Goal: Answer question/provide support: Share knowledge or assist other users

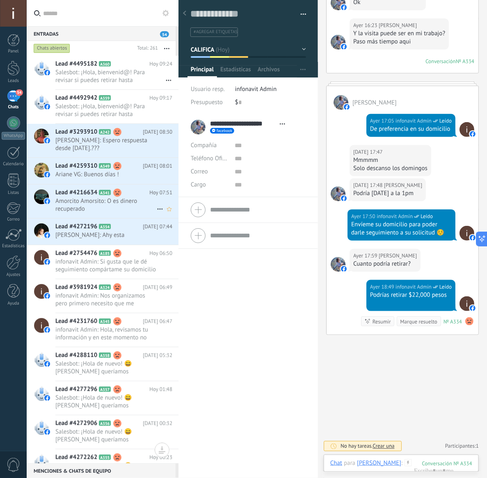
click at [96, 215] on div "Lead #4216634 A341 [DATE] 07:51 [PERSON_NAME]: O es dinero recuperado" at bounding box center [116, 202] width 123 height 34
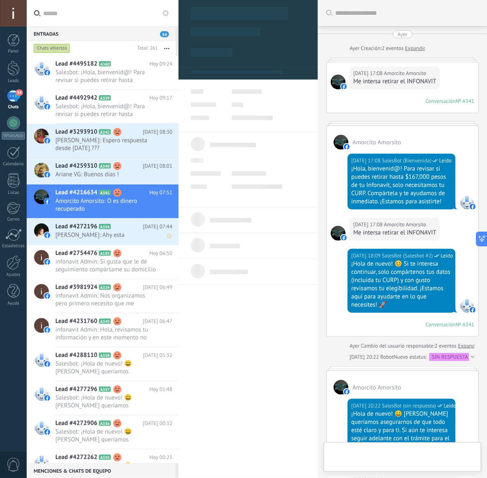
scroll to position [258, 0]
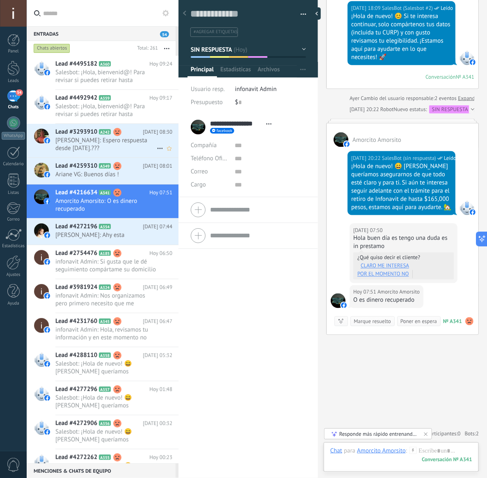
click at [110, 140] on span "[PERSON_NAME]: Espero respuesta desde [DATE].???" at bounding box center [105, 145] width 101 height 16
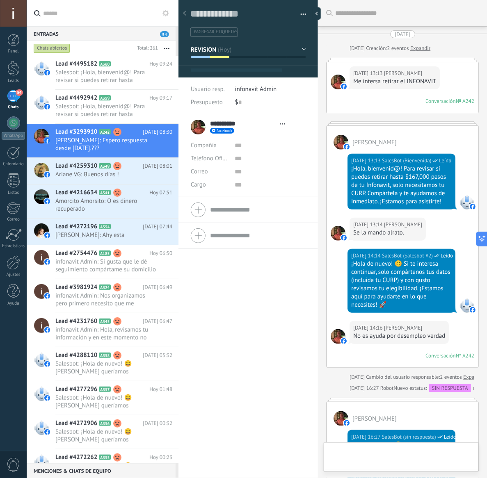
type textarea "**********"
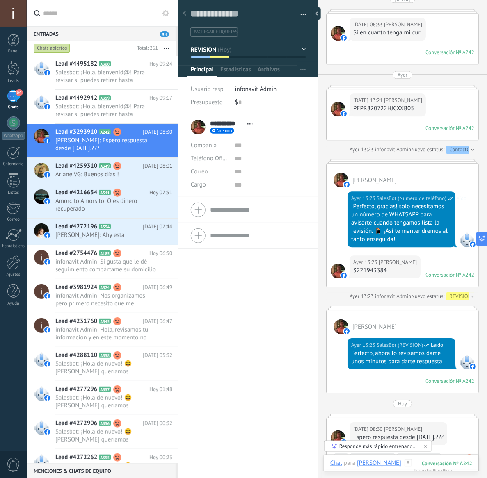
scroll to position [571, 0]
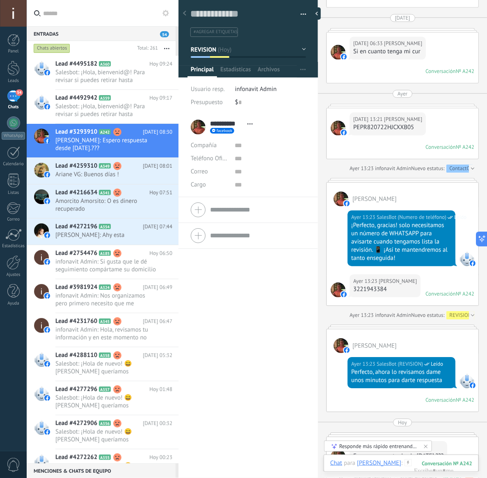
click at [385, 132] on div "PEPR820722HJCXXB05" at bounding box center [387, 128] width 69 height 8
copy div "PEPR820722HJCXXB05"
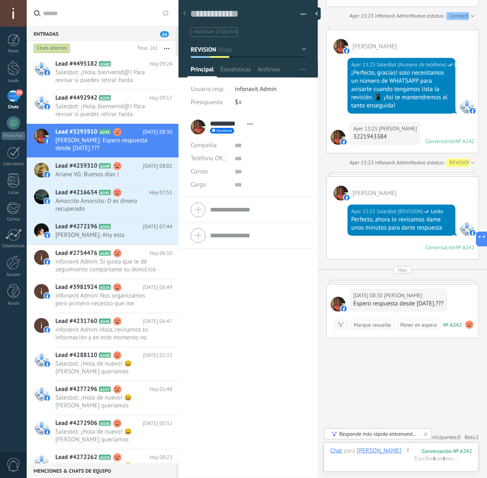
scroll to position [725, 0]
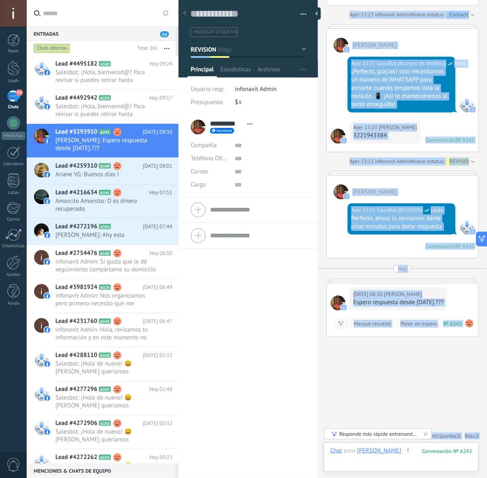
click at [415, 456] on div at bounding box center [401, 459] width 142 height 25
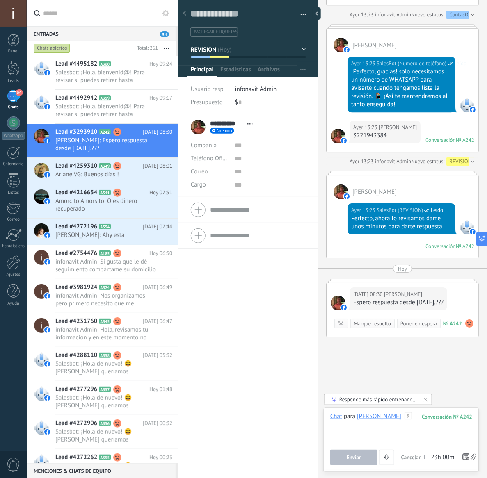
click at [407, 413] on div at bounding box center [401, 428] width 142 height 31
click at [402, 425] on div "**********" at bounding box center [401, 428] width 142 height 31
click at [346, 460] on button "Enviar" at bounding box center [353, 458] width 47 height 16
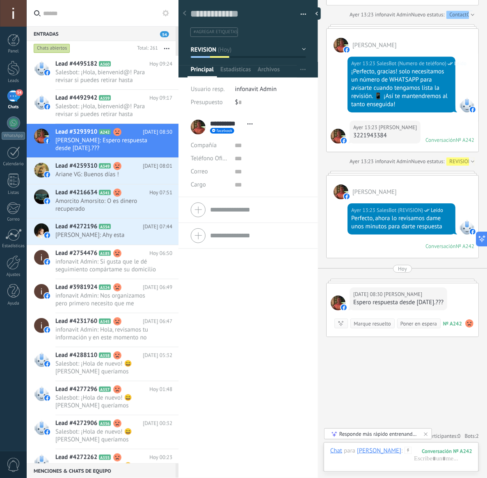
scroll to position [769, 0]
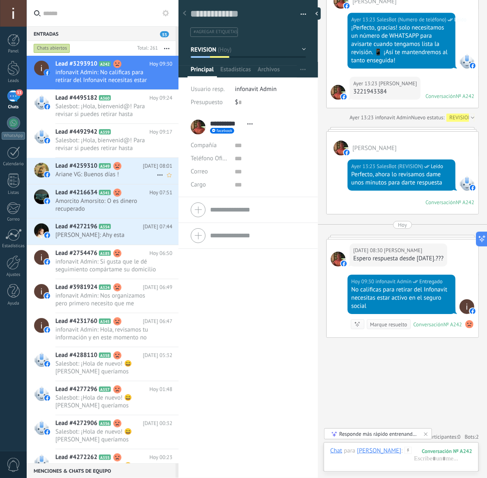
click at [101, 172] on span "Ariane VG: Buenos días !" at bounding box center [105, 175] width 101 height 8
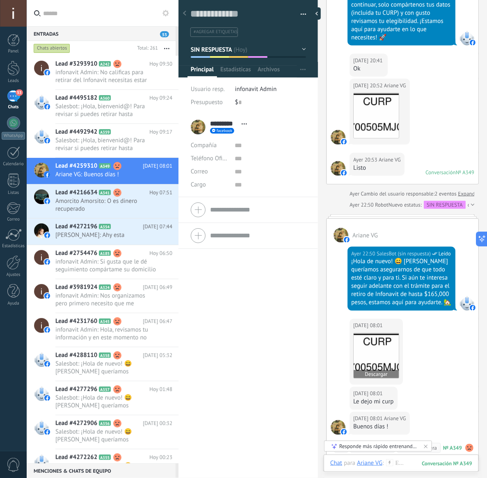
scroll to position [213, 0]
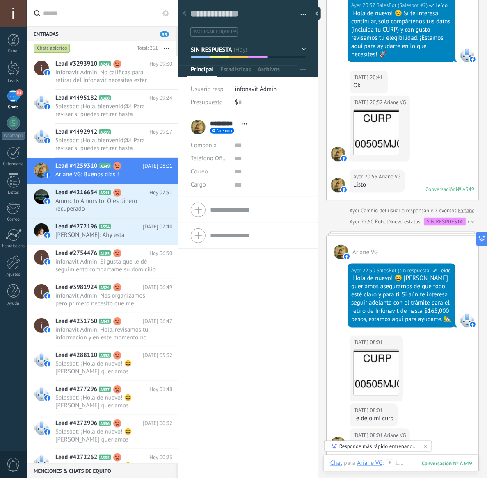
click at [275, 52] on button "SIN RESPUESTA" at bounding box center [248, 49] width 115 height 15
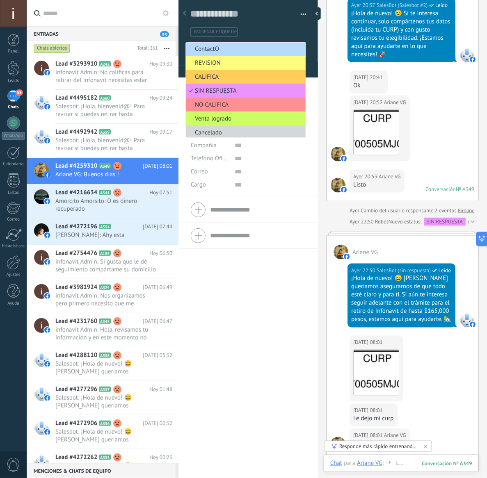
scroll to position [0, 0]
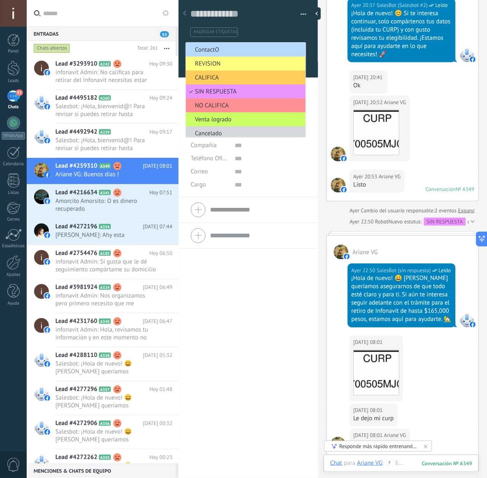
click at [210, 44] on li "ContactO" at bounding box center [246, 50] width 120 height 14
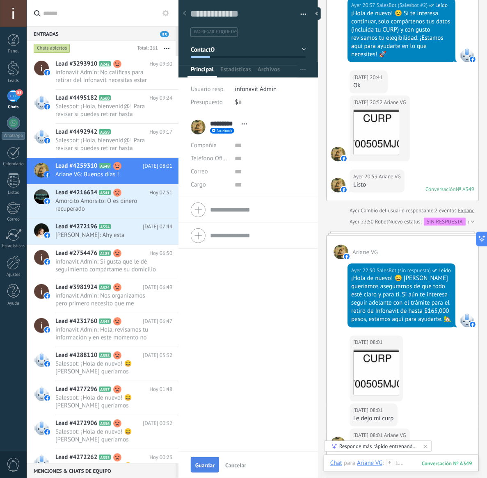
click at [201, 462] on button "Guardar" at bounding box center [205, 465] width 28 height 16
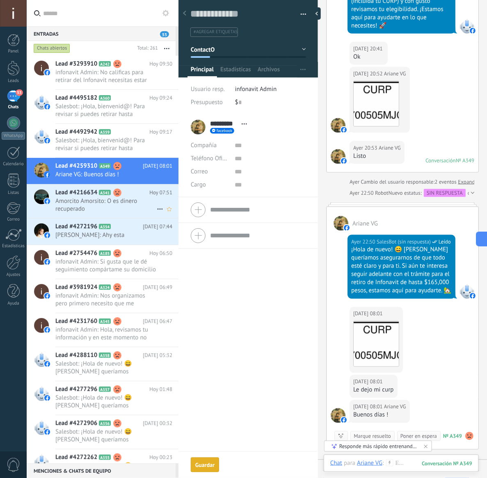
click at [79, 203] on span "Amorcito Amorsito: O es dinero recuperado" at bounding box center [105, 205] width 101 height 16
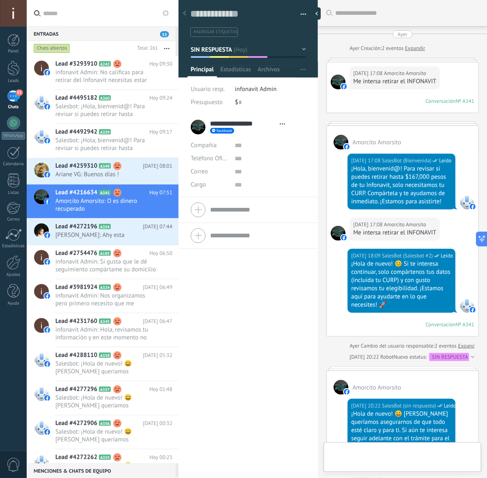
type textarea "**********"
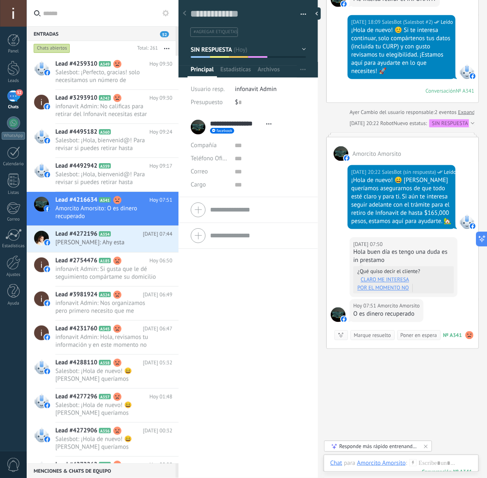
scroll to position [258, 0]
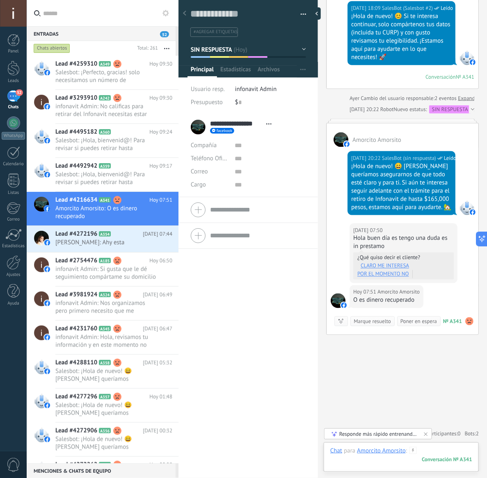
click at [421, 453] on div at bounding box center [401, 459] width 142 height 25
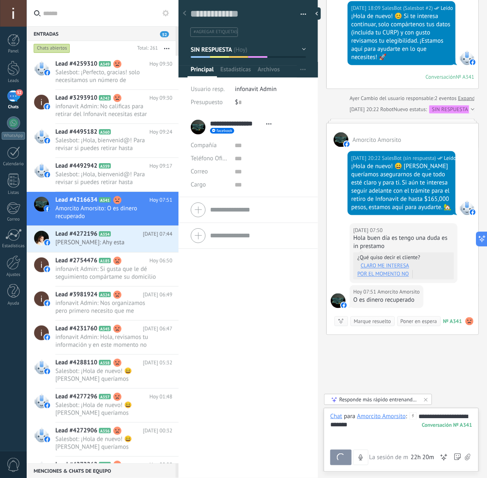
scroll to position [286, 0]
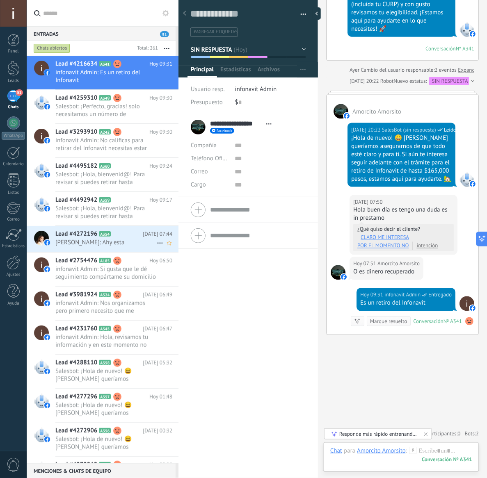
click at [116, 247] on div "Lead #4272196 A354 [DATE] 07:44 [PERSON_NAME]: Ahy esta" at bounding box center [116, 239] width 123 height 26
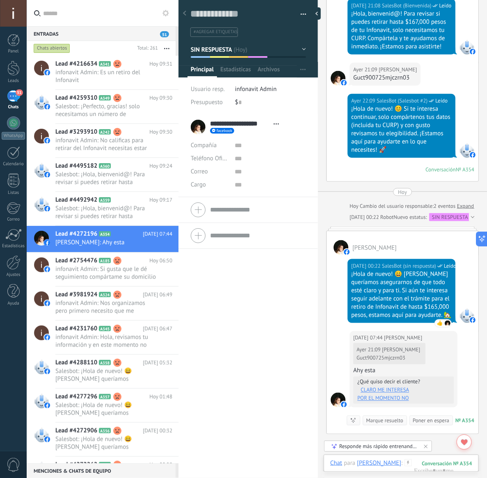
scroll to position [111, 0]
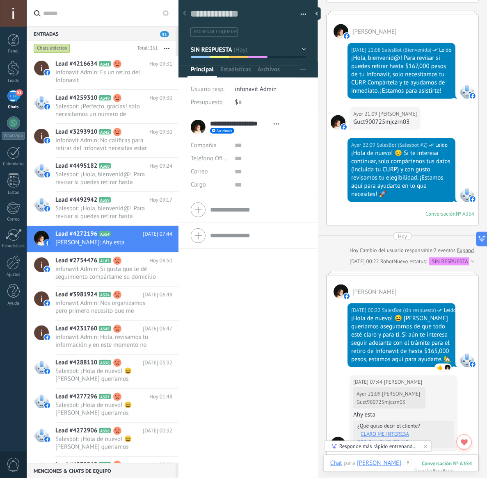
click at [251, 54] on button "SIN RESPUESTA" at bounding box center [248, 49] width 115 height 15
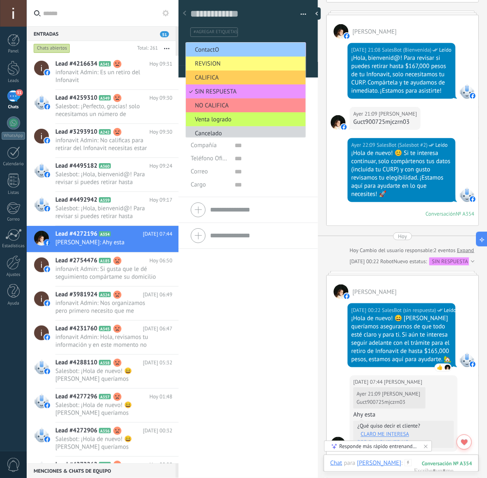
scroll to position [2, 0]
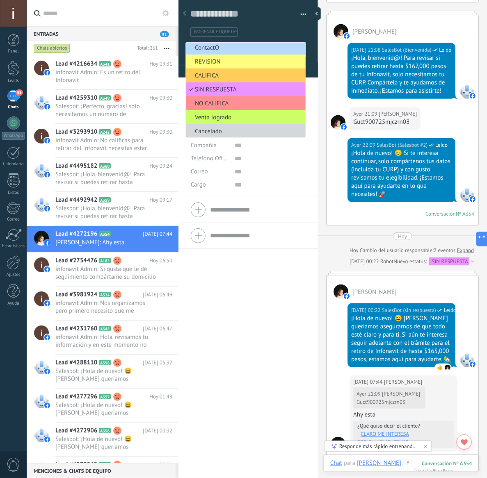
click at [216, 47] on span "ContactO" at bounding box center [244, 48] width 117 height 8
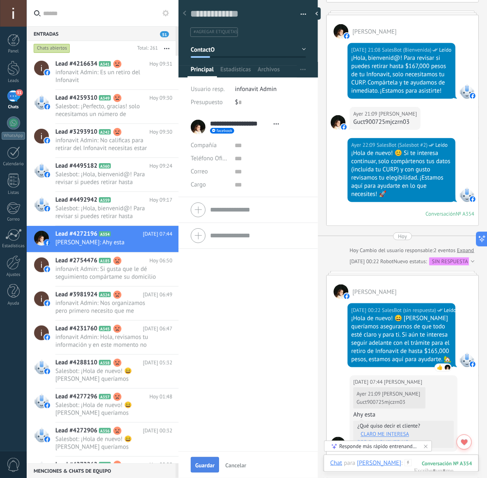
click at [197, 470] on button "Guardar" at bounding box center [205, 465] width 28 height 16
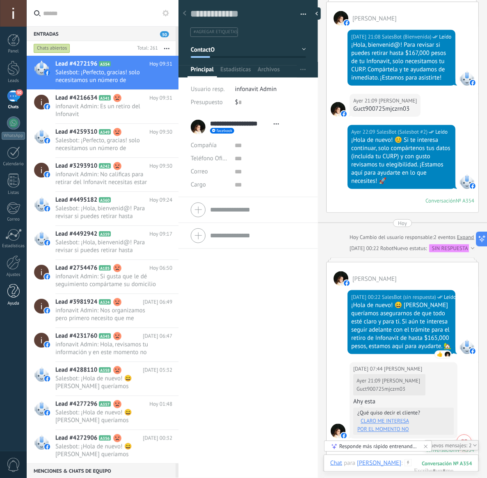
scroll to position [160, 0]
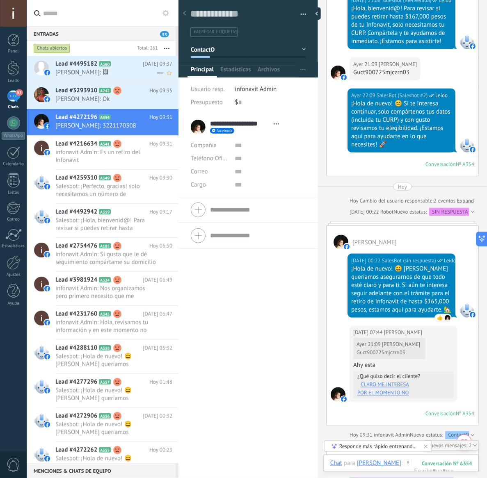
click at [109, 73] on span "[PERSON_NAME]: 🖼" at bounding box center [105, 73] width 101 height 8
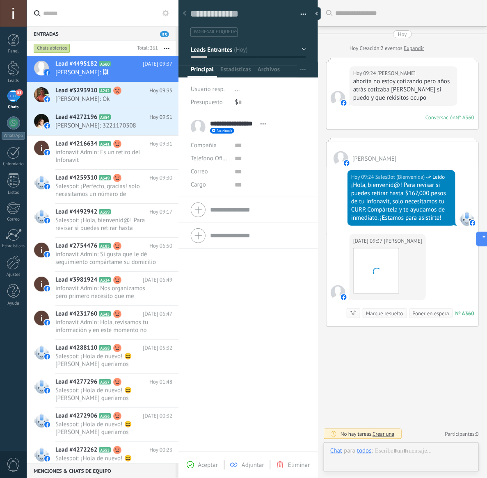
scroll to position [12, 0]
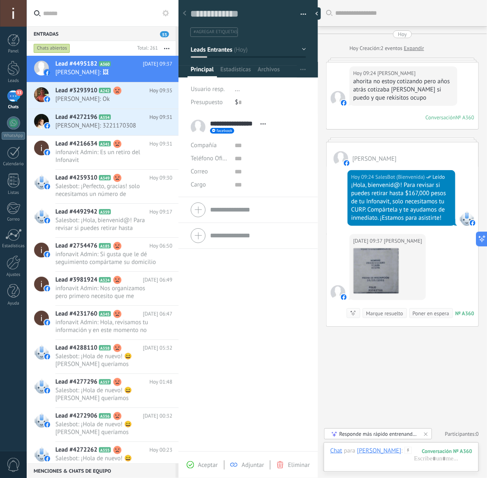
click at [273, 52] on button "Leads Entrantes" at bounding box center [248, 49] width 115 height 15
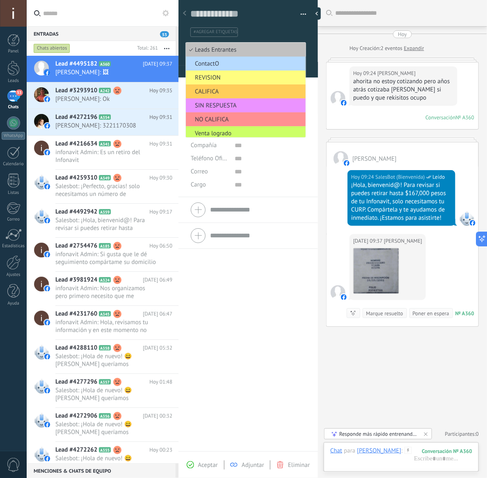
click at [255, 58] on li "ContactO" at bounding box center [246, 64] width 120 height 14
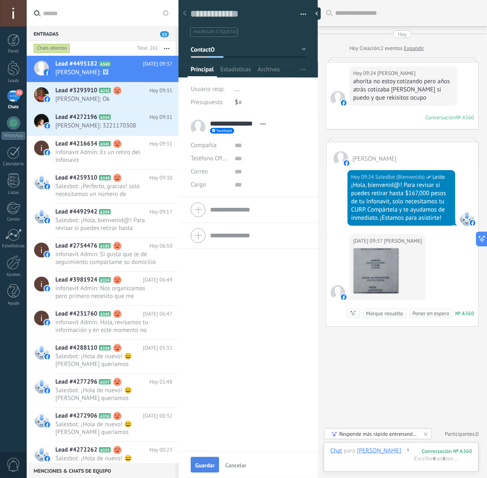
click at [208, 460] on button "Guardar" at bounding box center [205, 465] width 28 height 16
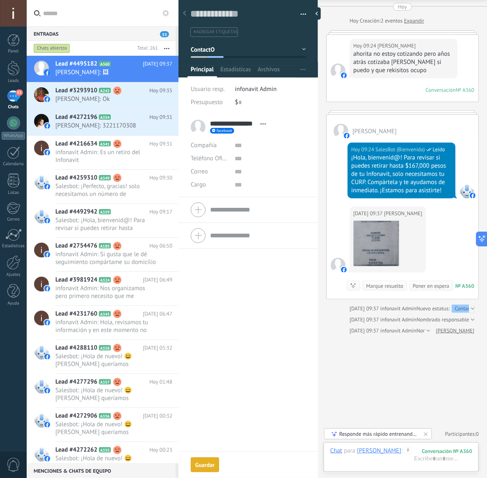
scroll to position [5, 0]
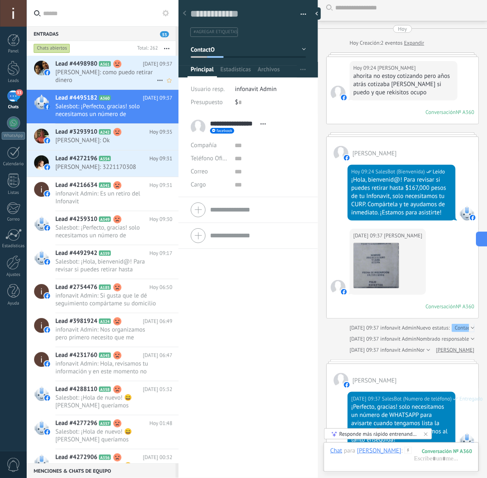
click at [87, 74] on span "[PERSON_NAME]: como puedo retirar dinero" at bounding box center [105, 77] width 101 height 16
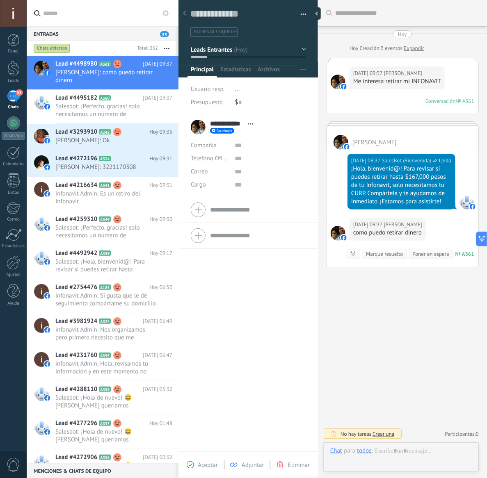
scroll to position [12, 0]
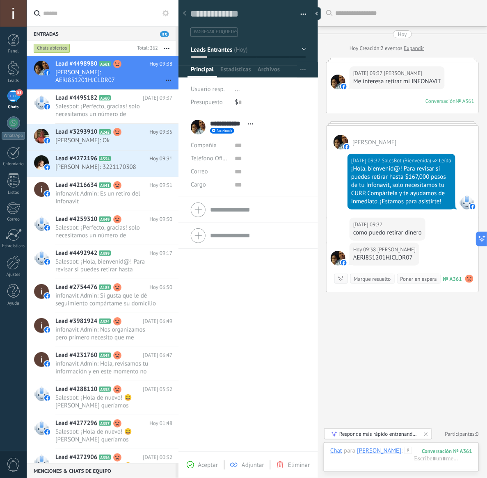
click at [294, 54] on button "Leads Entrantes" at bounding box center [248, 49] width 115 height 15
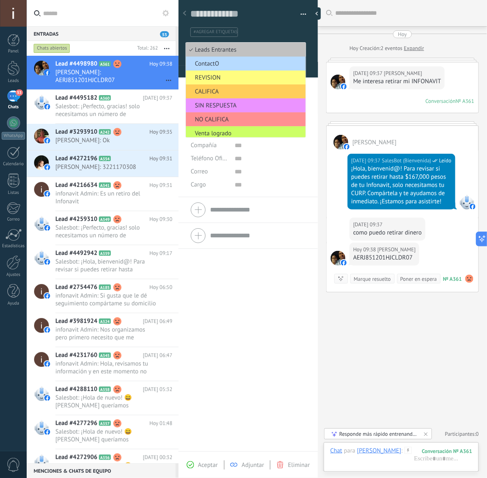
click at [226, 64] on span "ContactO" at bounding box center [244, 64] width 117 height 8
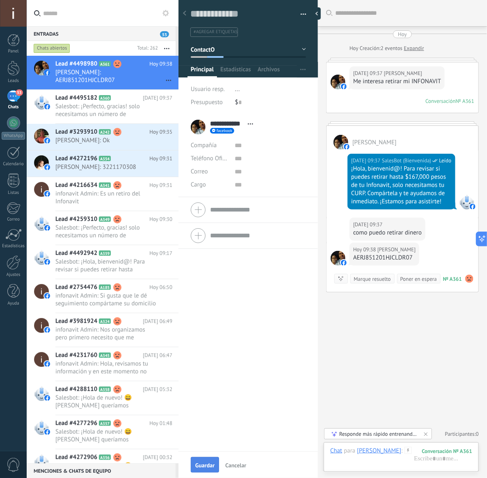
click at [198, 463] on span "Guardar" at bounding box center [204, 466] width 19 height 6
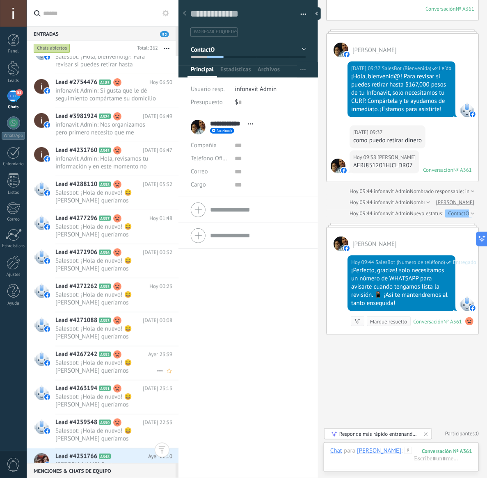
scroll to position [308, 0]
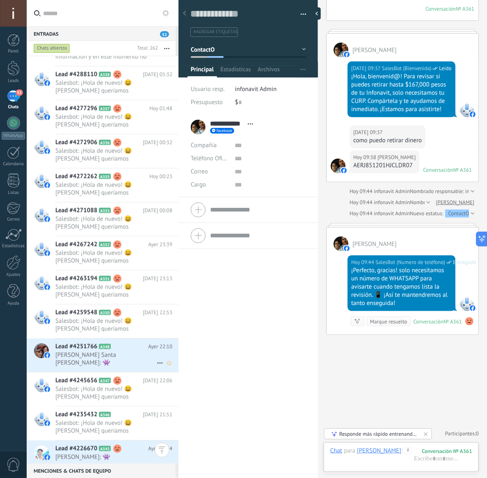
click at [109, 356] on span "[PERSON_NAME] Santa [PERSON_NAME]: 👾" at bounding box center [105, 360] width 101 height 16
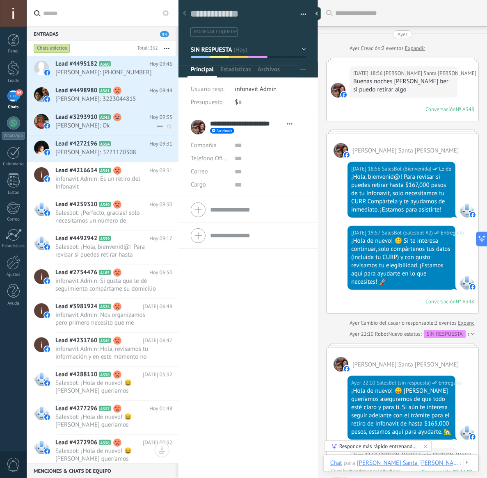
click at [102, 117] on span "A242" at bounding box center [105, 116] width 12 height 5
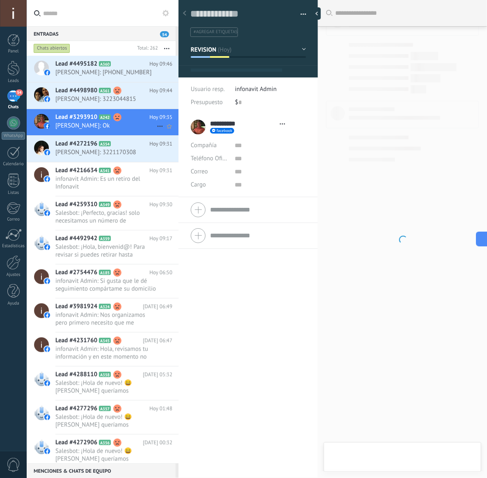
type textarea "**********"
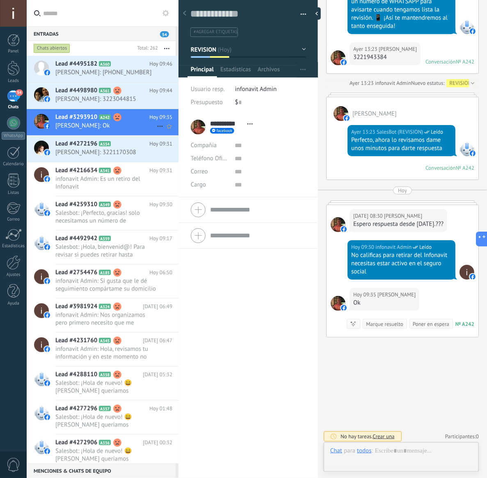
scroll to position [12, 0]
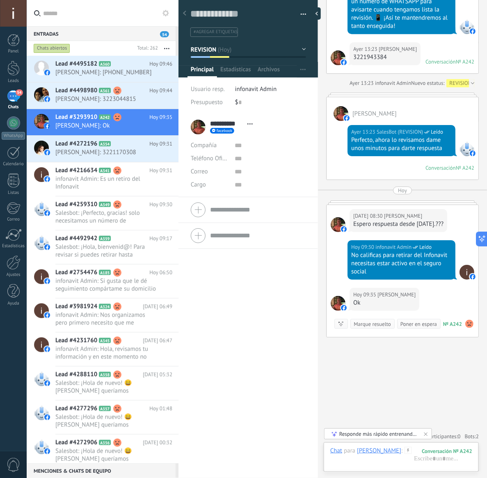
click at [288, 50] on button "REVISION" at bounding box center [248, 49] width 115 height 15
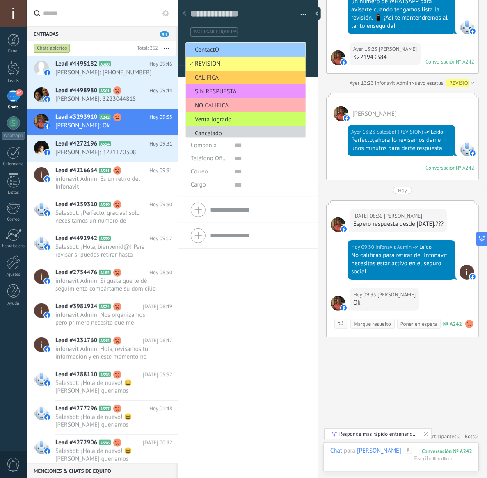
click at [240, 103] on span "NO CALIFICA" at bounding box center [244, 106] width 117 height 8
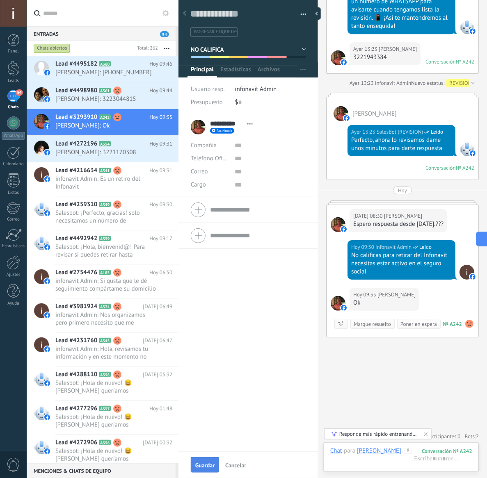
click at [200, 457] on div "Guardar Cancelar" at bounding box center [248, 465] width 140 height 27
click at [196, 459] on button "Guardar" at bounding box center [205, 465] width 28 height 16
